Goal: Information Seeking & Learning: Compare options

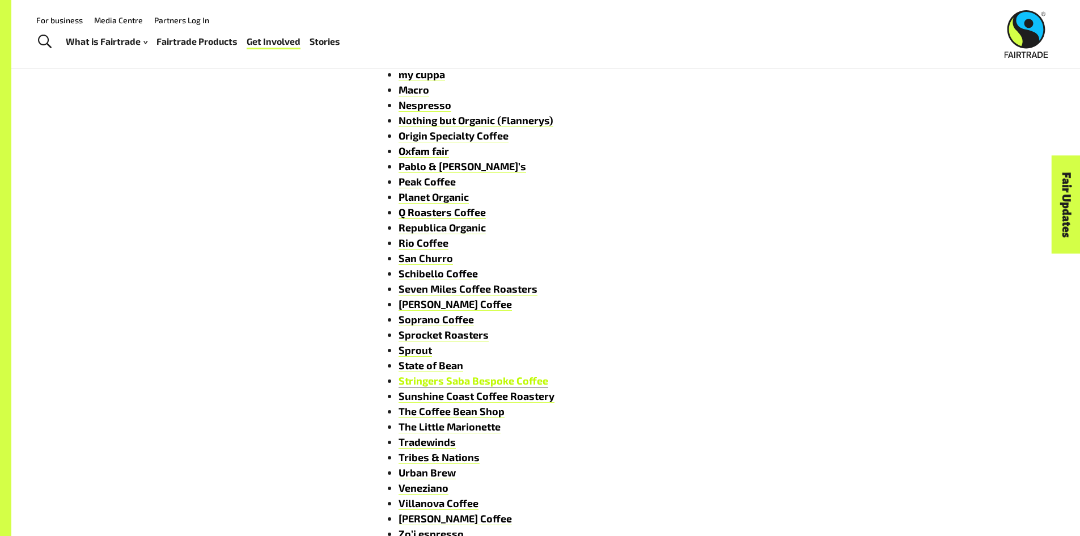
scroll to position [1361, 0]
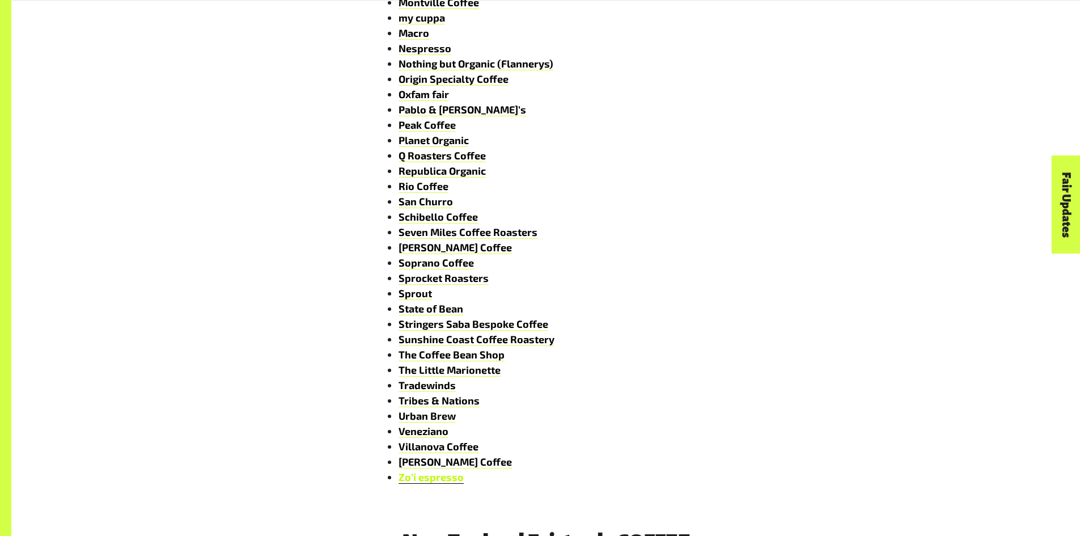
click at [453, 482] on link "Zo’i espresso" at bounding box center [431, 477] width 65 height 13
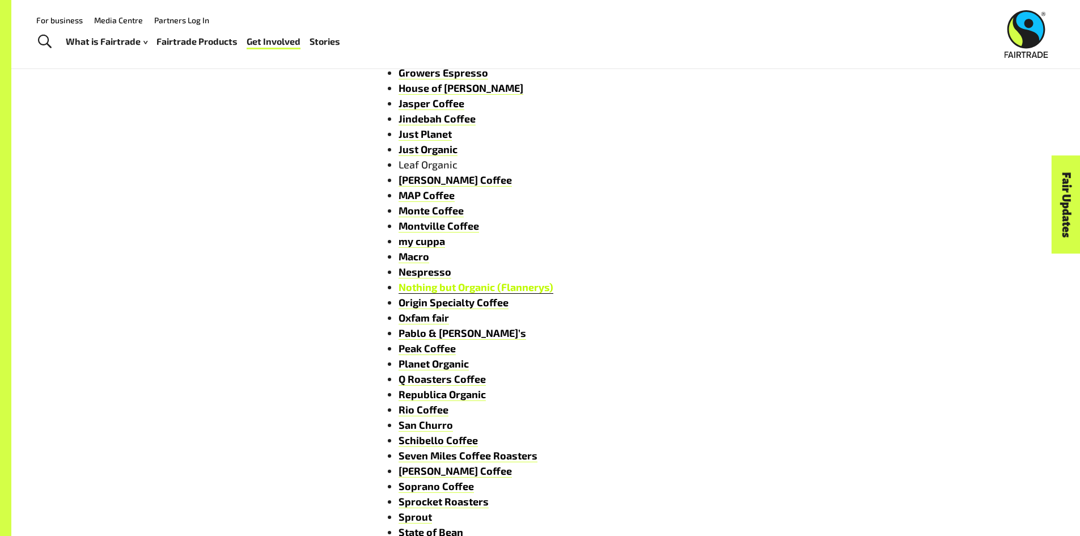
scroll to position [1134, 0]
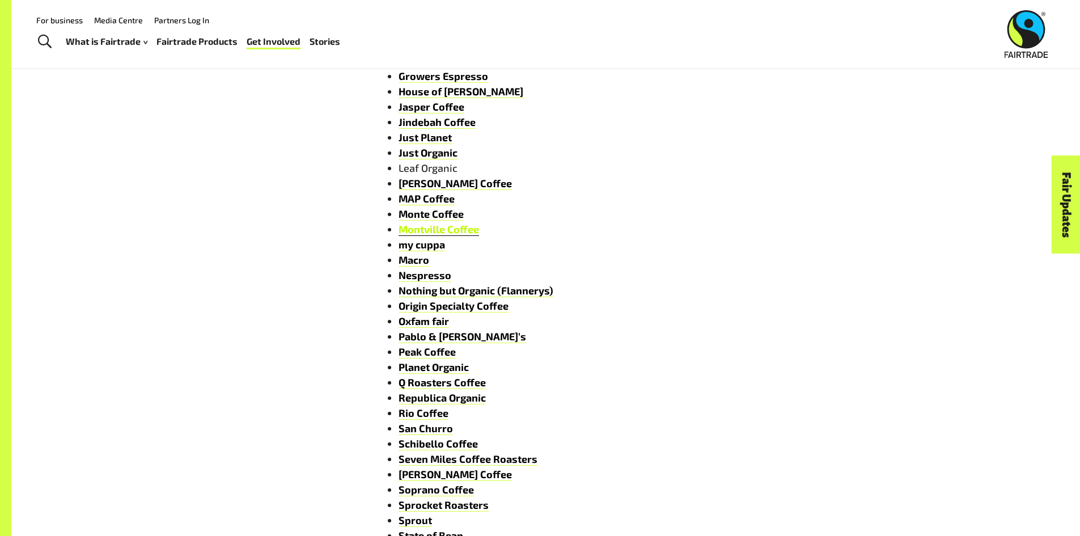
click at [422, 235] on link "Montville Coffee" at bounding box center [439, 229] width 81 height 13
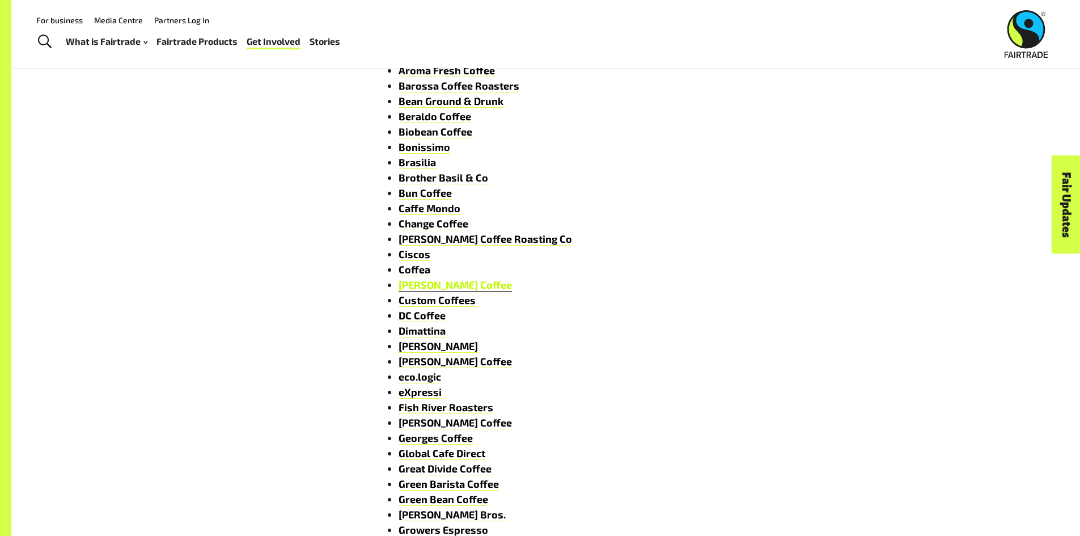
scroll to position [567, 0]
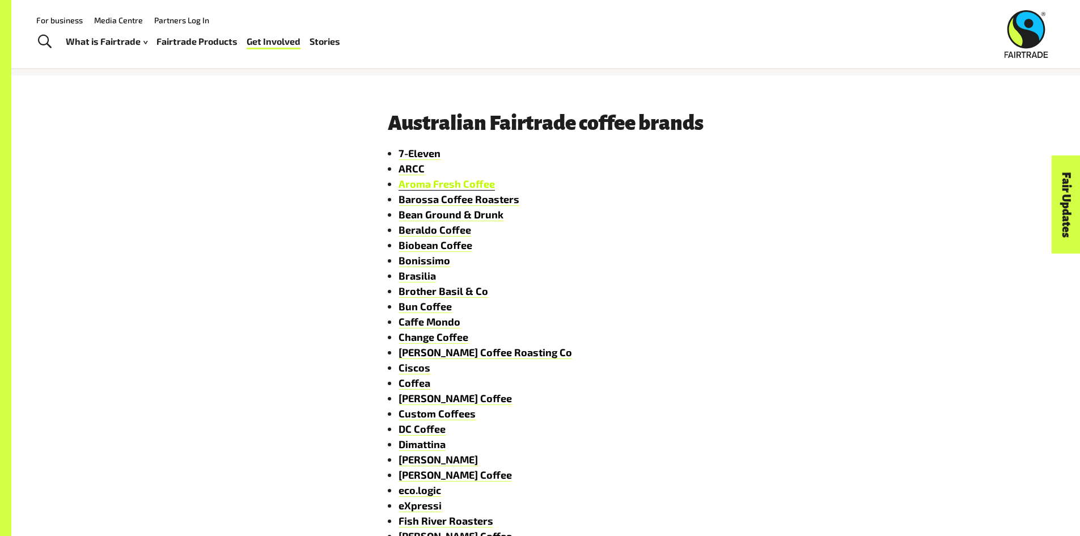
click at [410, 189] on link "Aroma Fresh Coffee" at bounding box center [447, 183] width 96 height 13
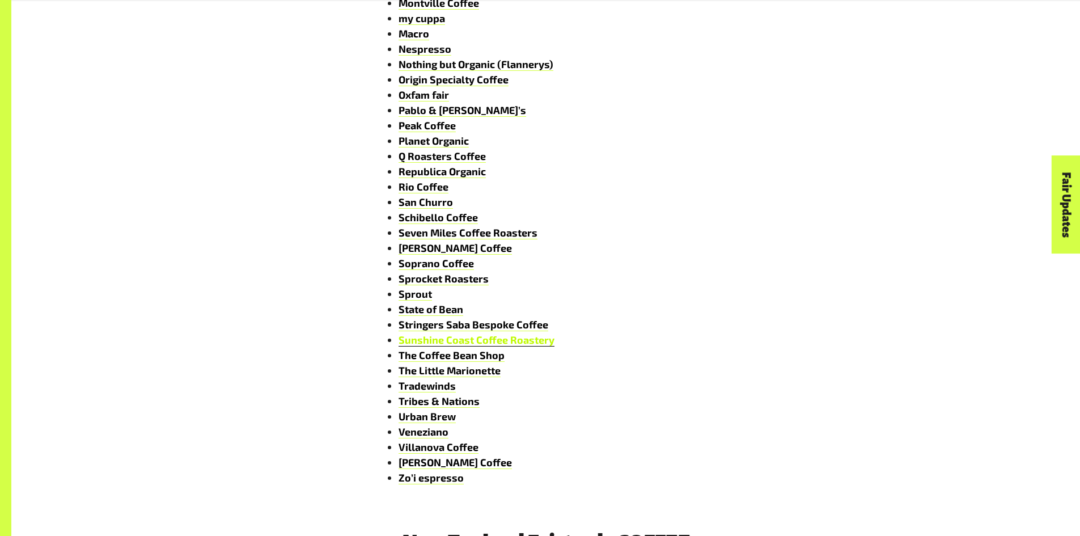
scroll to position [1361, 0]
click at [429, 419] on link "Urban Brew" at bounding box center [427, 415] width 57 height 13
